Goal: Navigation & Orientation: Find specific page/section

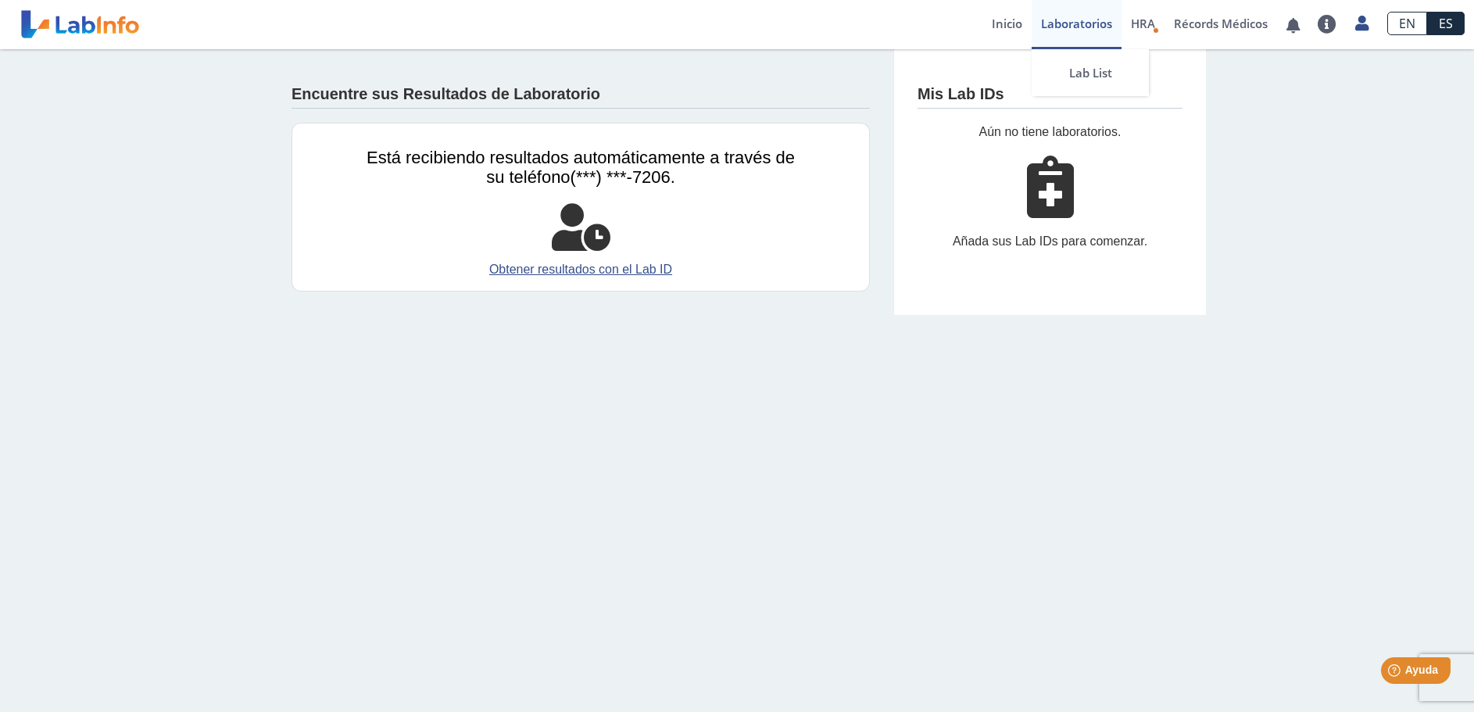
click at [1064, 22] on link "Laboratorios" at bounding box center [1076, 24] width 90 height 49
click at [1064, 20] on link "Laboratorios" at bounding box center [1076, 24] width 90 height 49
click at [1009, 22] on link "Inicio" at bounding box center [1006, 24] width 49 height 49
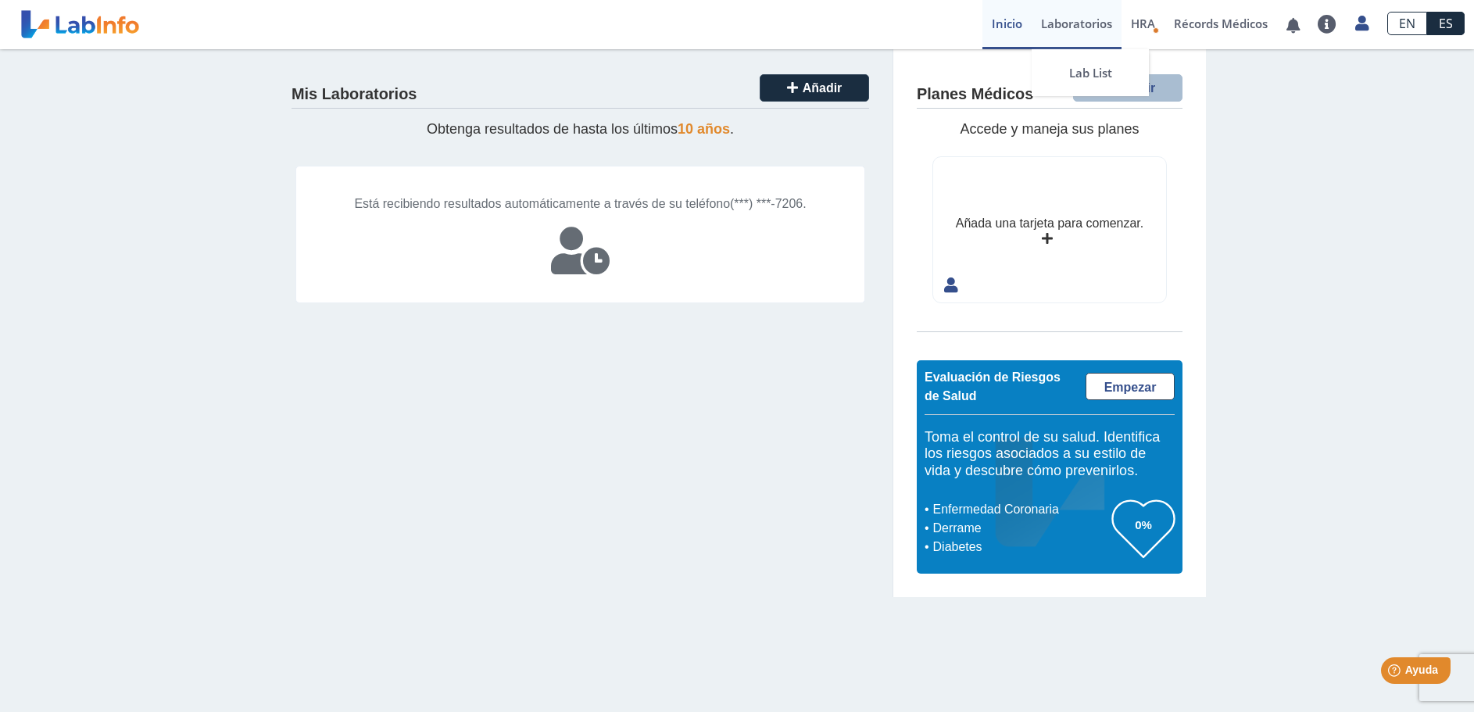
click at [1074, 22] on link "Laboratorios" at bounding box center [1076, 24] width 90 height 49
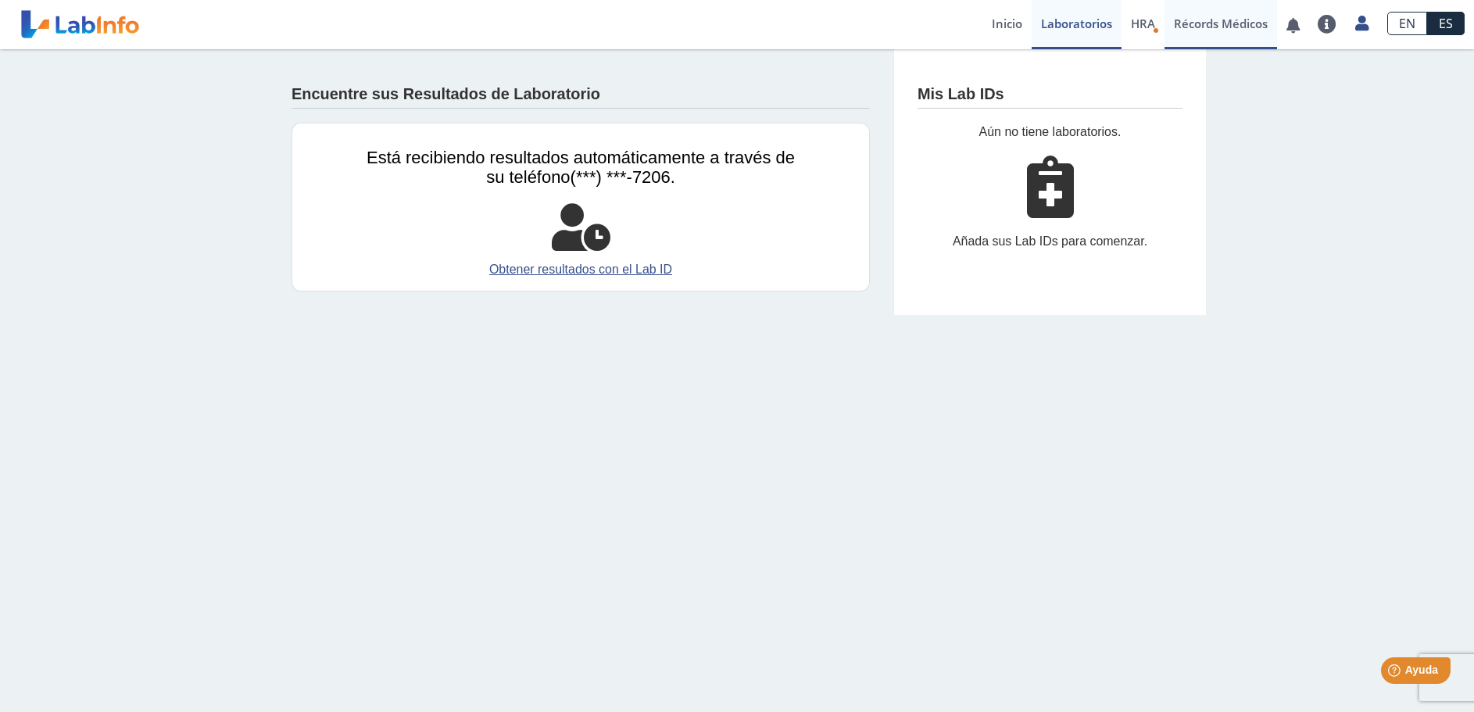
click at [1203, 20] on link "Récords Médicos" at bounding box center [1220, 24] width 113 height 49
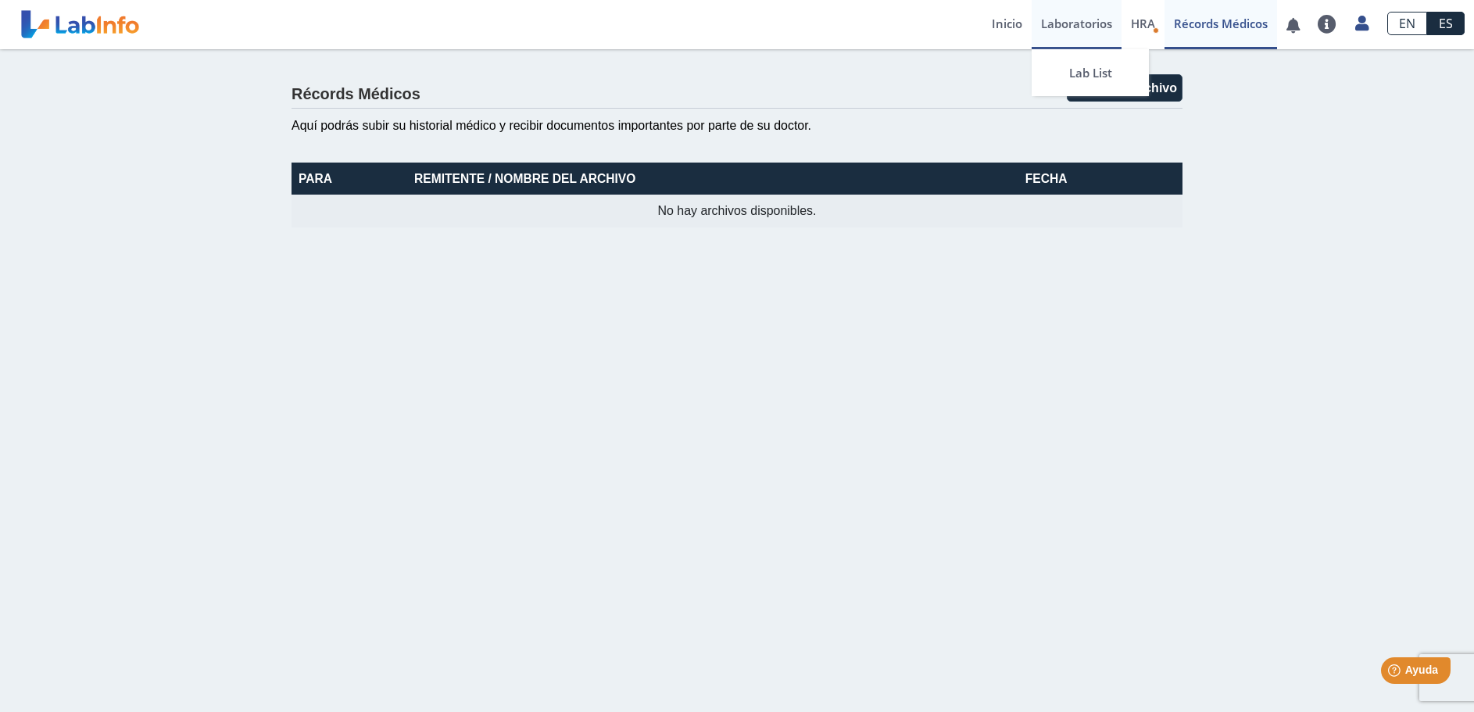
click at [1084, 25] on link "Laboratorios" at bounding box center [1076, 24] width 90 height 49
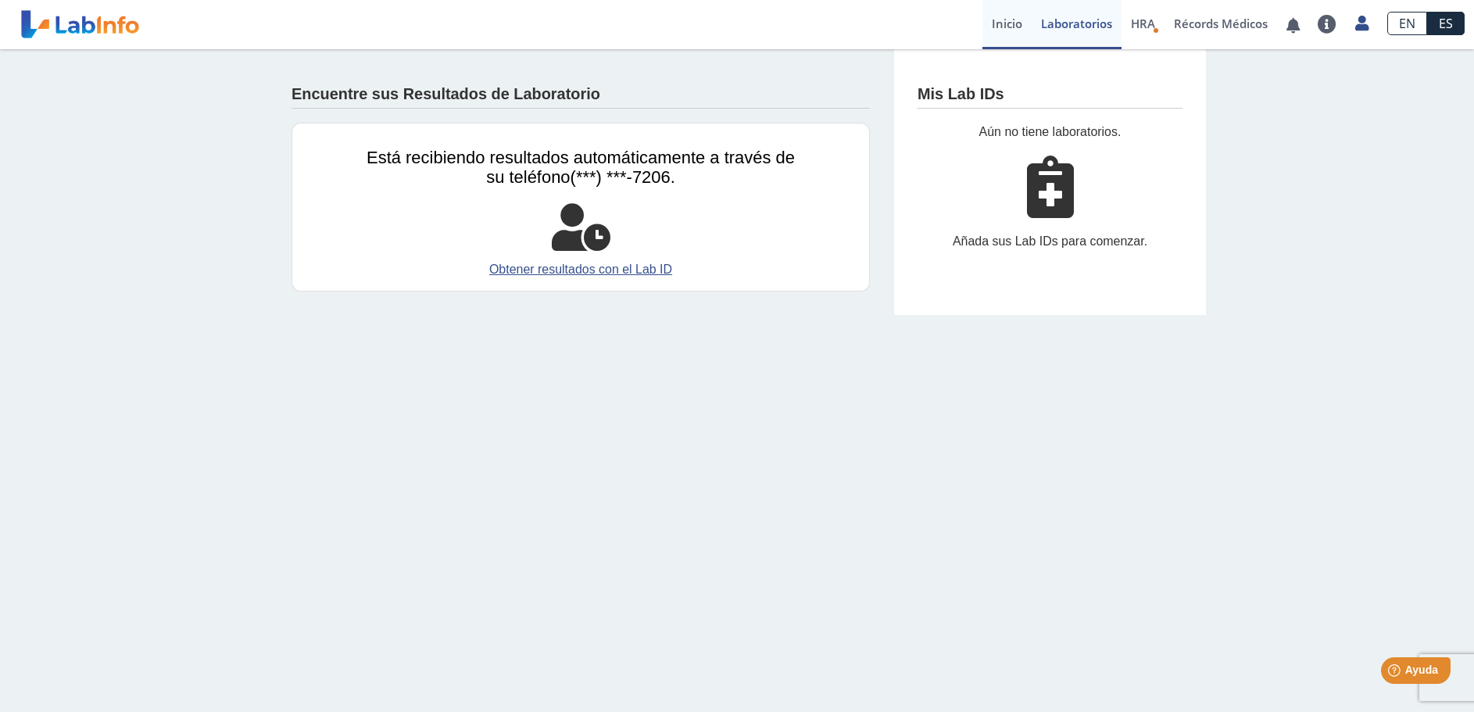
click at [1006, 23] on link "Inicio" at bounding box center [1006, 24] width 49 height 49
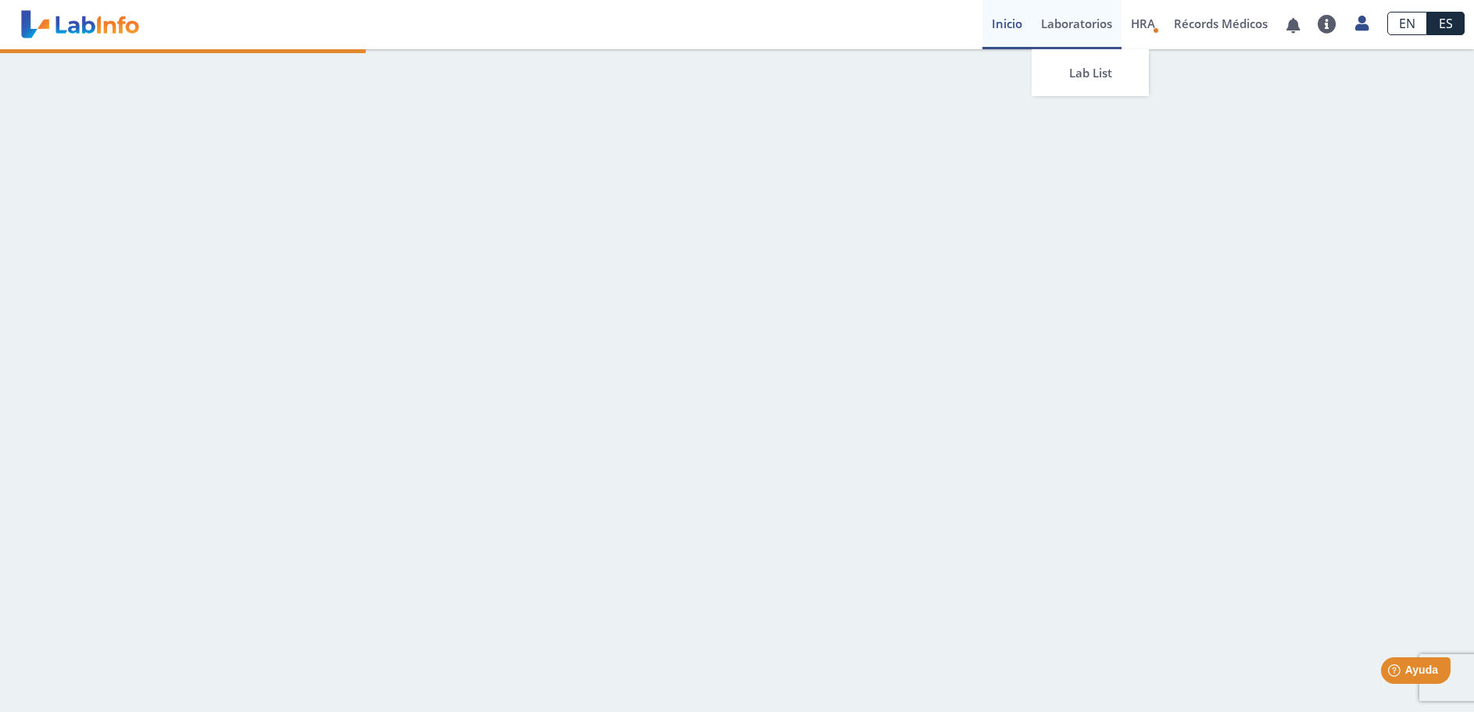
click at [1056, 24] on link "Laboratorios" at bounding box center [1076, 24] width 90 height 49
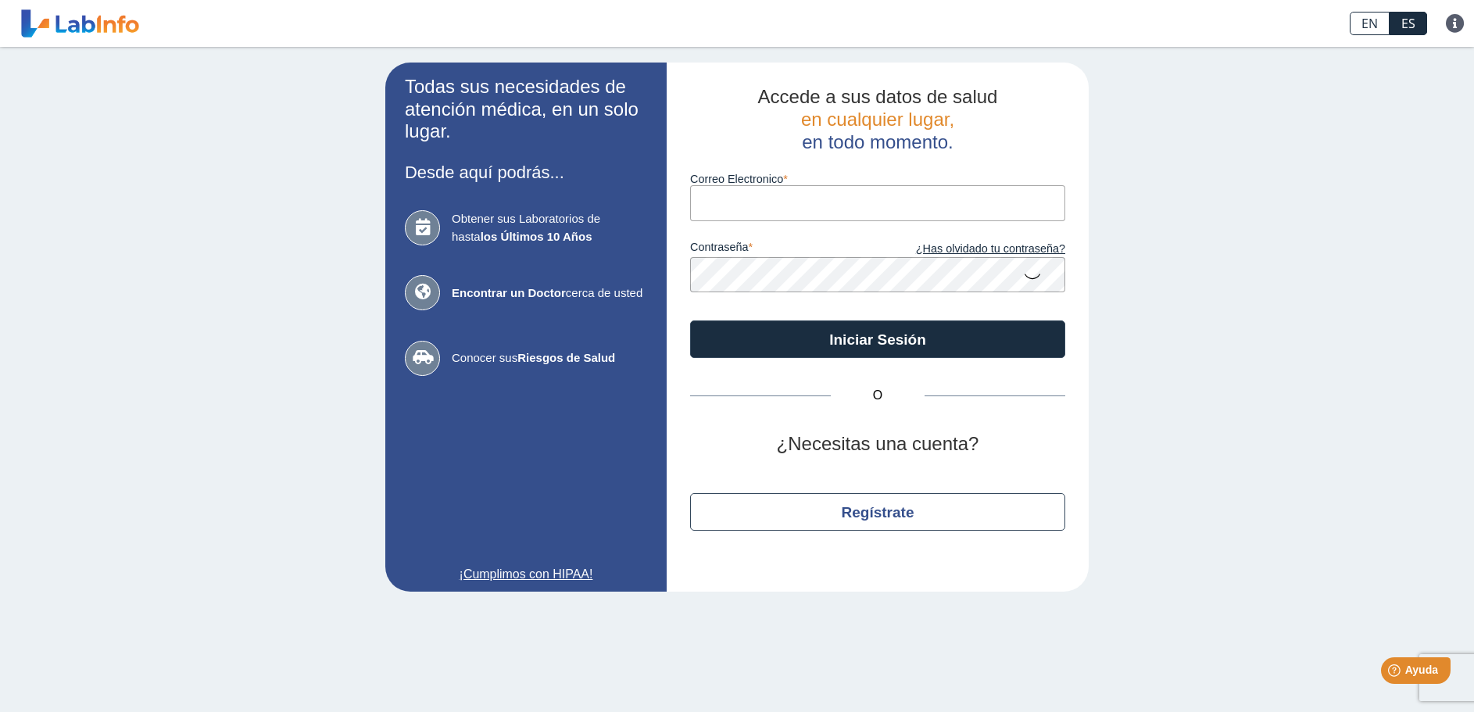
click at [790, 200] on input "Correo Electronico" at bounding box center [877, 202] width 375 height 35
type input "[EMAIL_ADDRESS][DOMAIN_NAME]"
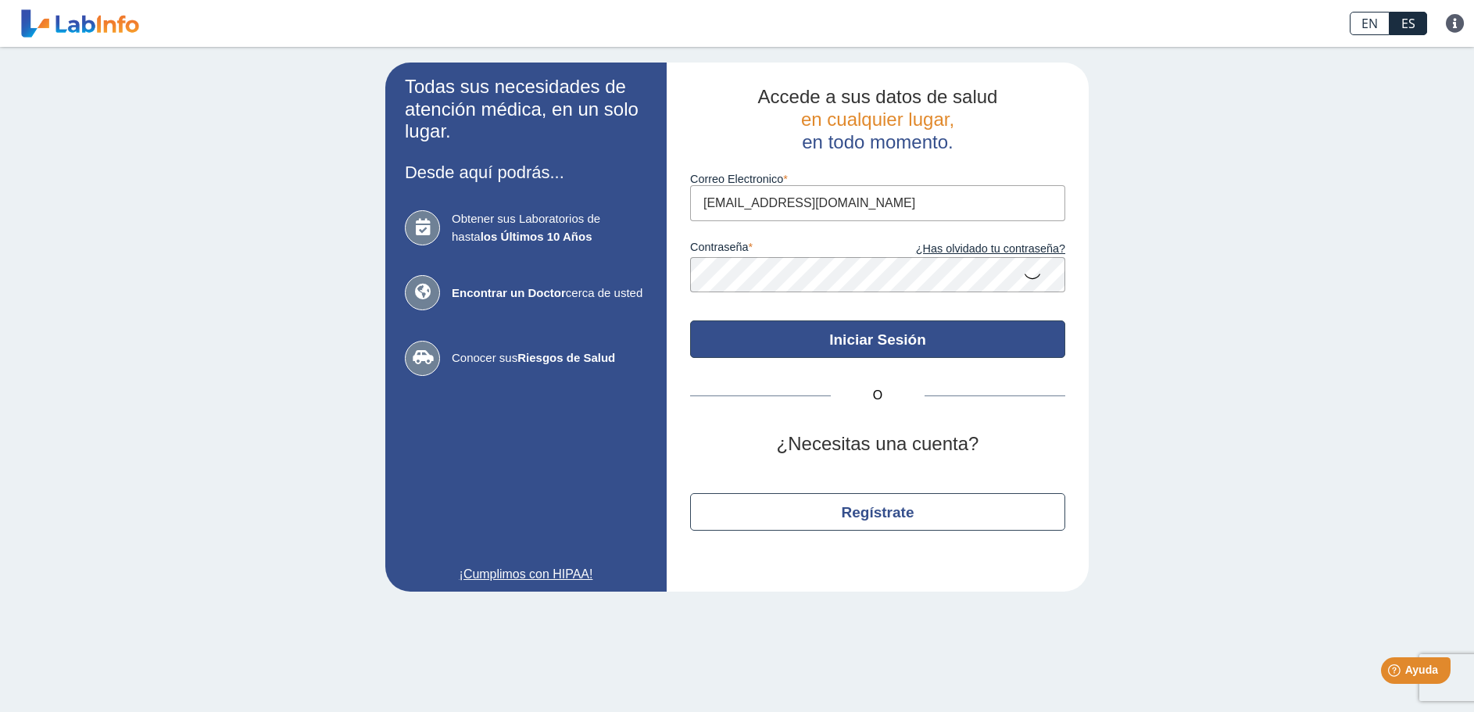
click at [856, 344] on button "Iniciar Sesión" at bounding box center [877, 339] width 375 height 38
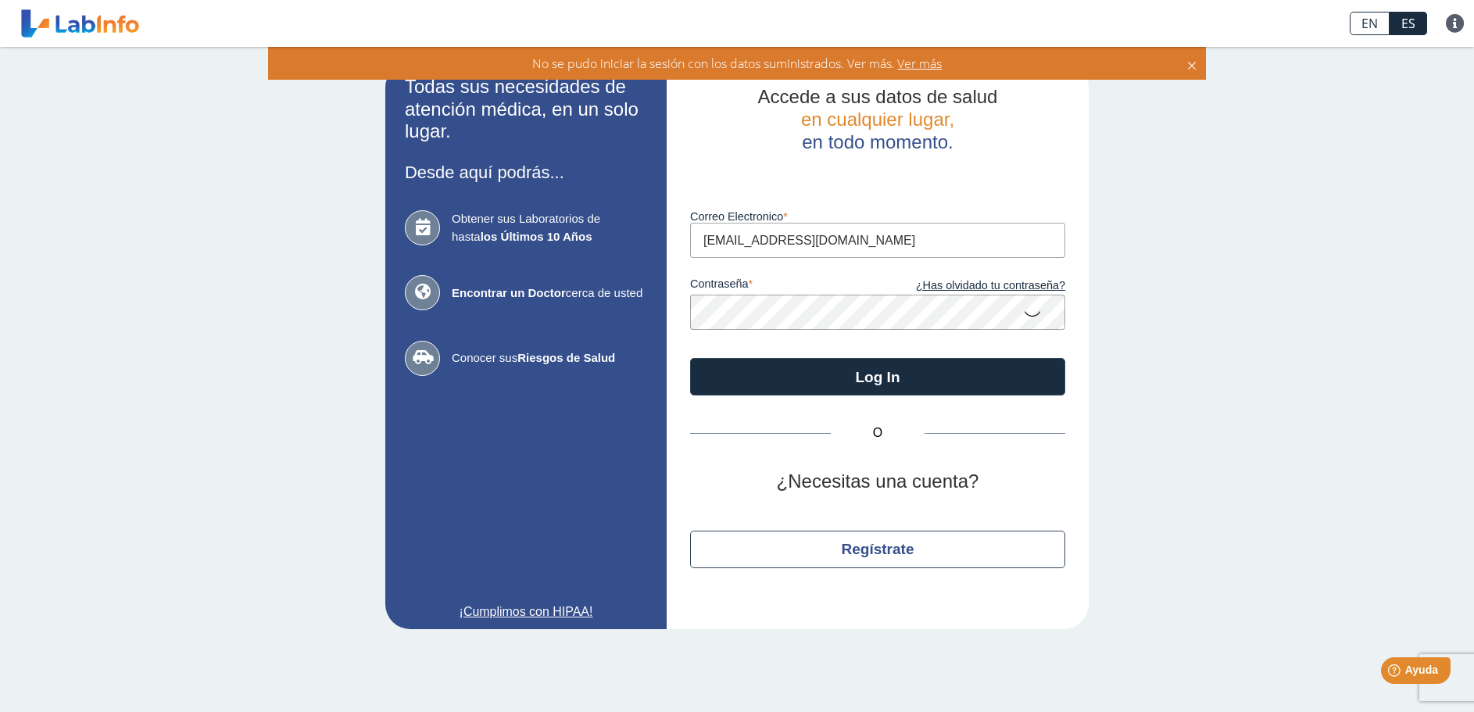
click at [1034, 314] on icon at bounding box center [1032, 313] width 19 height 30
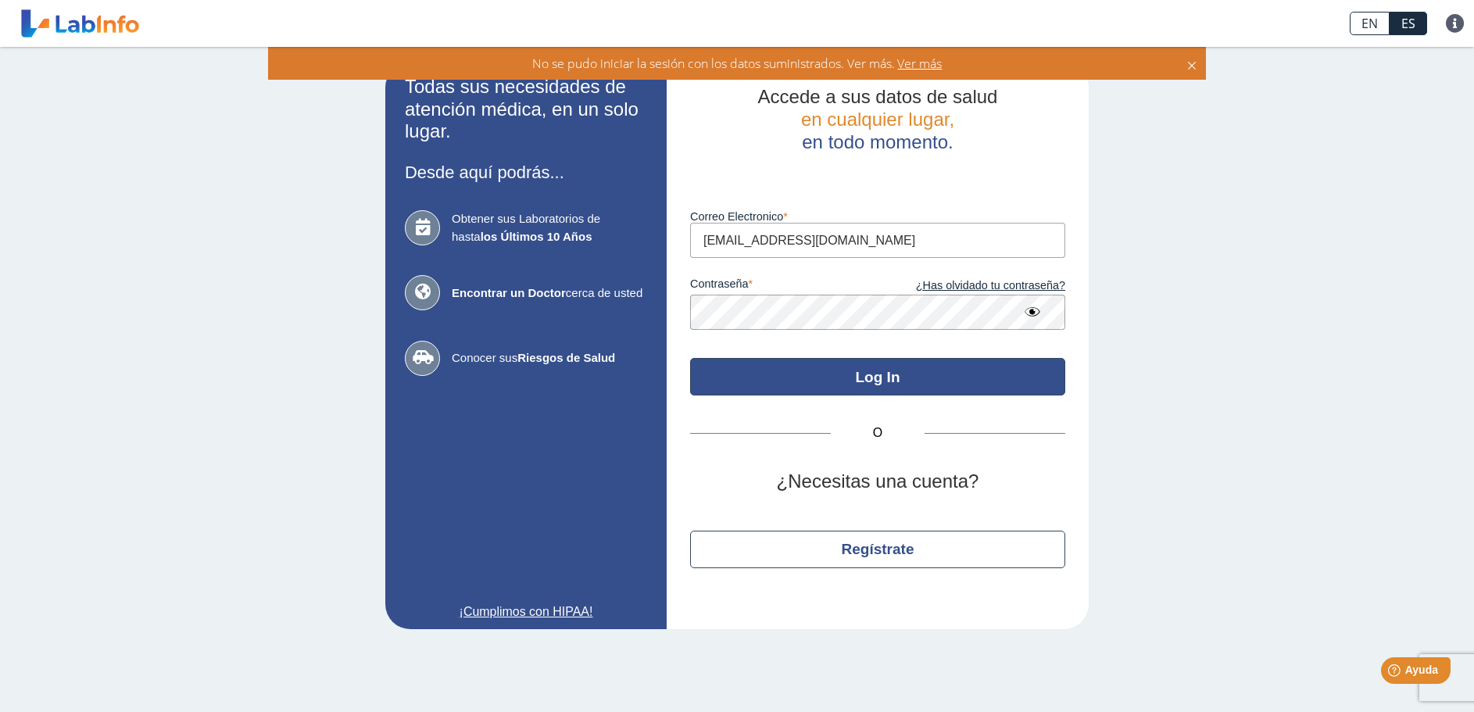
click at [913, 384] on button "Log In" at bounding box center [877, 377] width 375 height 38
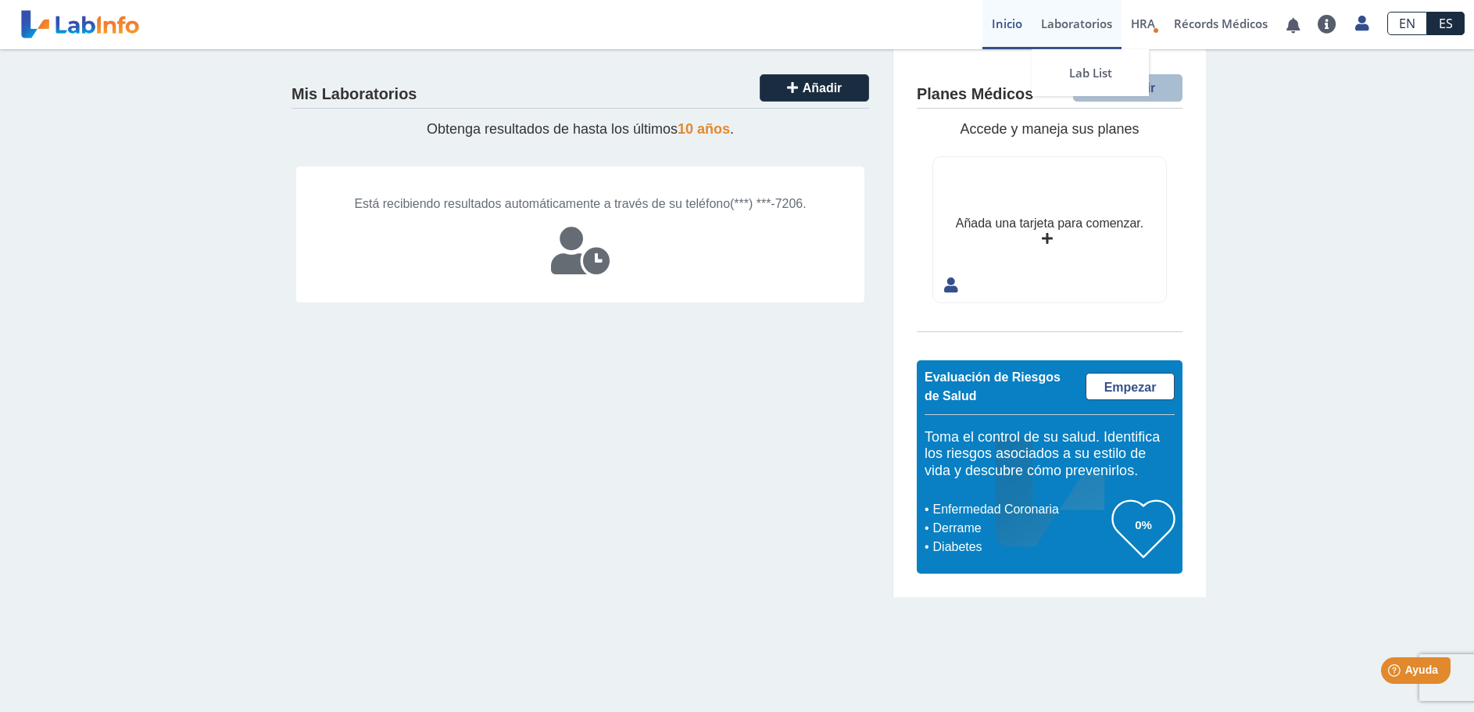
click at [1081, 20] on link "Laboratorios" at bounding box center [1076, 24] width 90 height 49
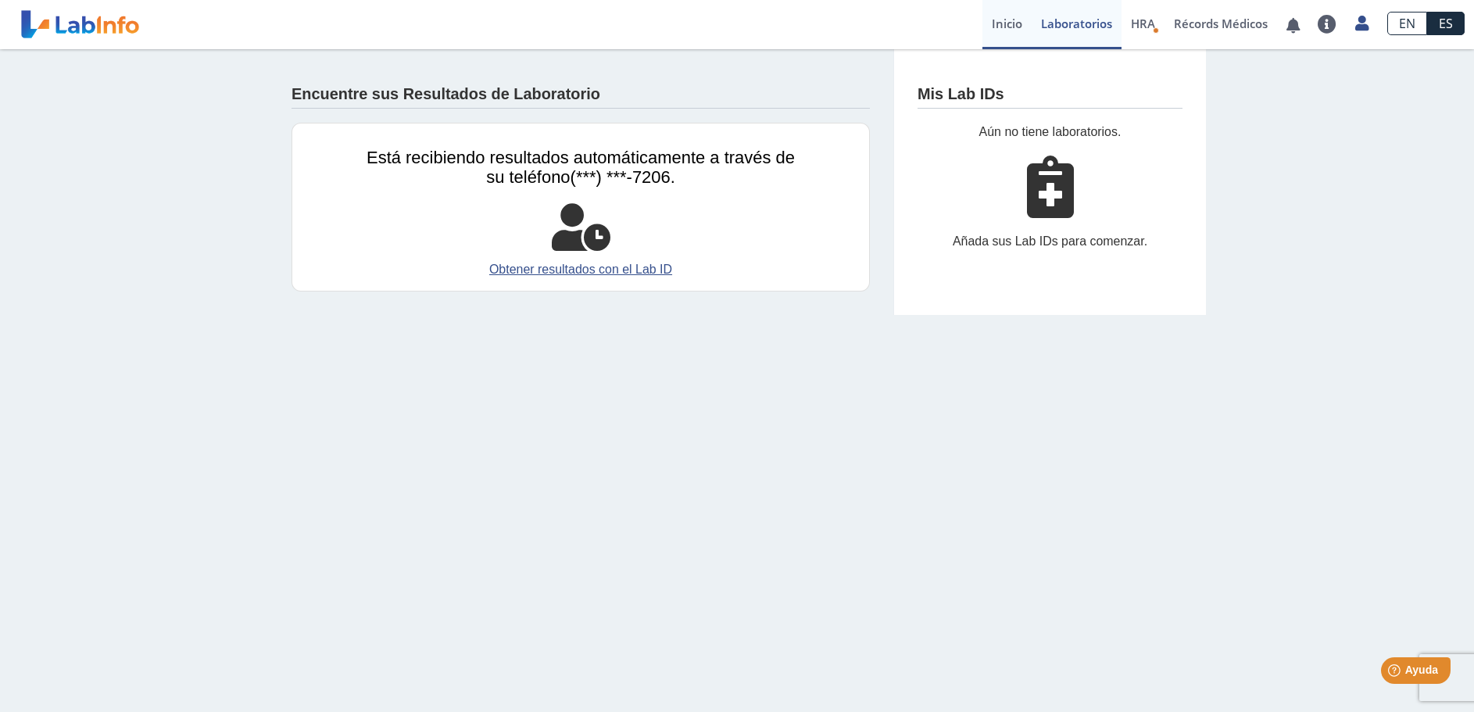
click at [1009, 21] on link "Inicio" at bounding box center [1006, 24] width 49 height 49
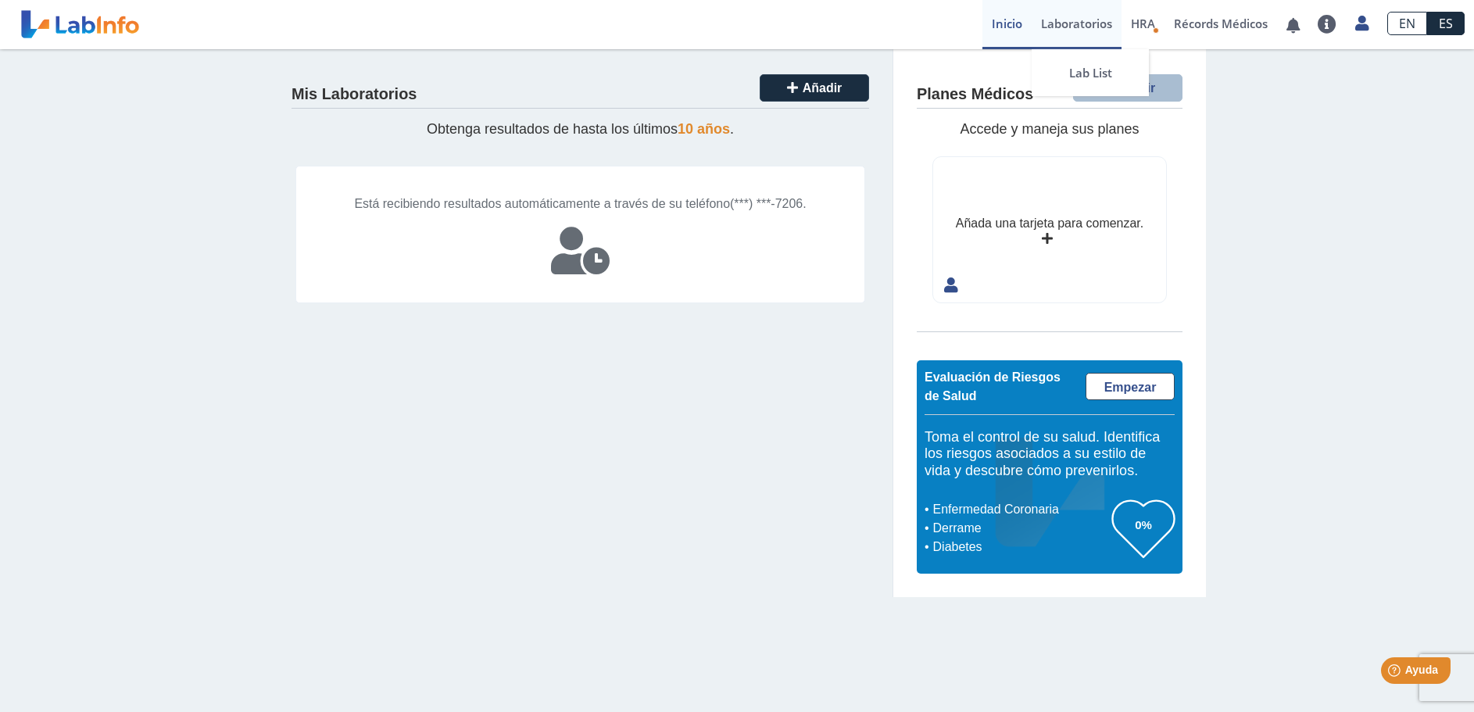
click at [1073, 24] on link "Laboratorios" at bounding box center [1076, 24] width 90 height 49
